Goal: Go to known website: Go to known website

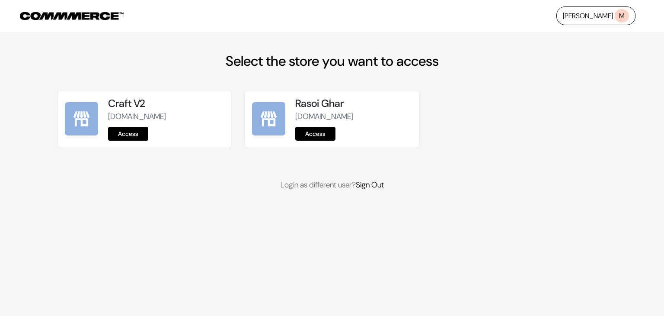
click at [119, 132] on link "Access" at bounding box center [128, 134] width 40 height 14
click at [134, 128] on link "Access" at bounding box center [128, 134] width 40 height 14
click at [136, 134] on link "Access" at bounding box center [128, 134] width 40 height 14
